Goal: Use online tool/utility: Use online tool/utility

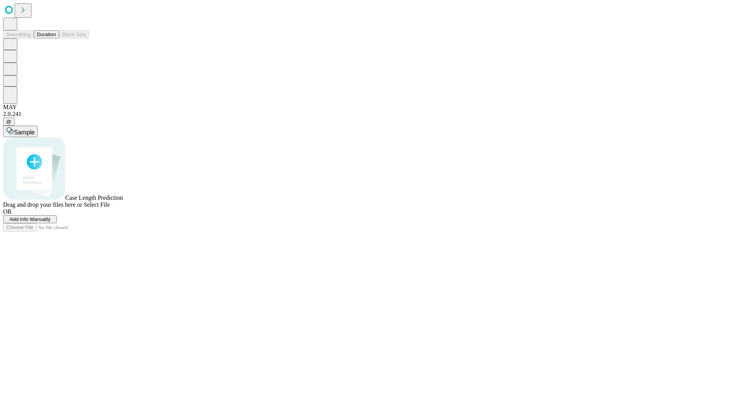
click at [56, 38] on button "Duration" at bounding box center [46, 34] width 25 height 8
click at [51, 222] on span "Add Info Manually" at bounding box center [30, 219] width 41 height 6
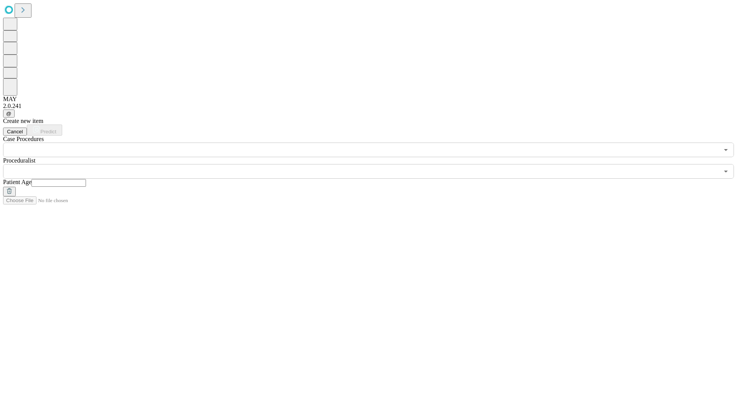
click at [86, 179] on input "text" at bounding box center [58, 183] width 55 height 8
type input "**"
click at [374, 164] on input "text" at bounding box center [361, 171] width 716 height 15
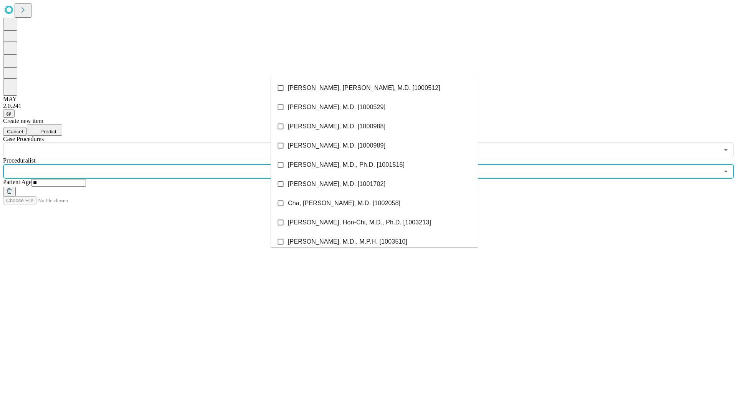
click at [374, 88] on li "[PERSON_NAME], [PERSON_NAME], M.D. [1000512]" at bounding box center [374, 87] width 207 height 19
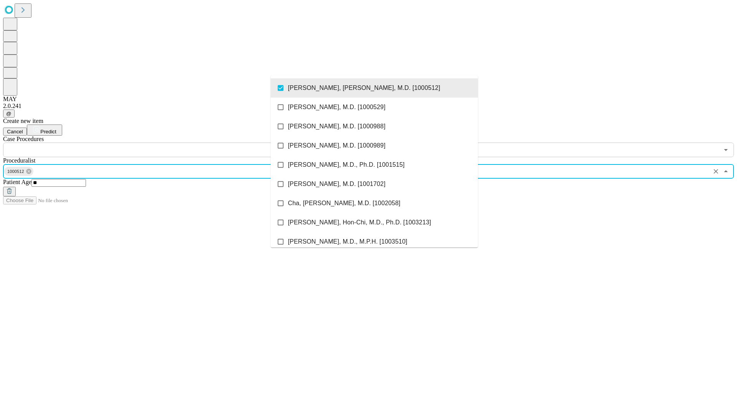
click at [161, 142] on input "text" at bounding box center [361, 149] width 716 height 15
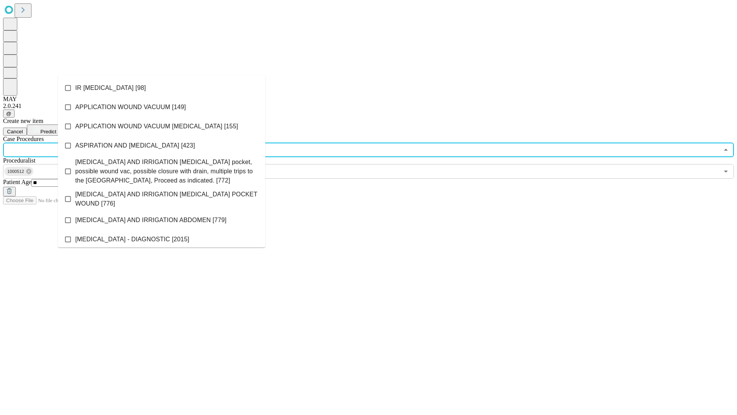
click at [162, 88] on li "IR [MEDICAL_DATA] [98]" at bounding box center [161, 87] width 207 height 19
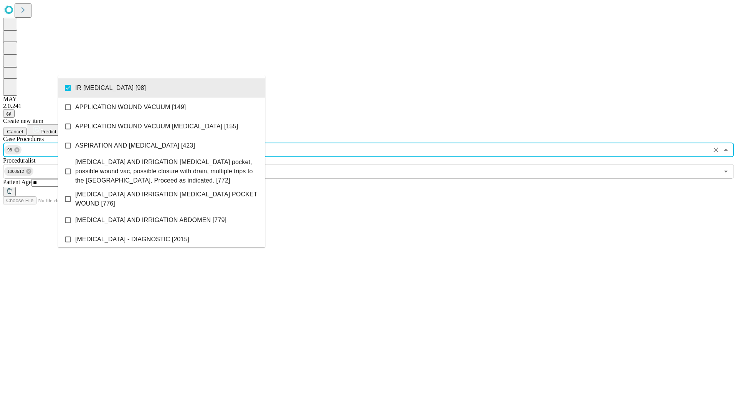
click at [56, 129] on span "Predict" at bounding box center [48, 132] width 16 height 6
